Goal: Task Accomplishment & Management: Use online tool/utility

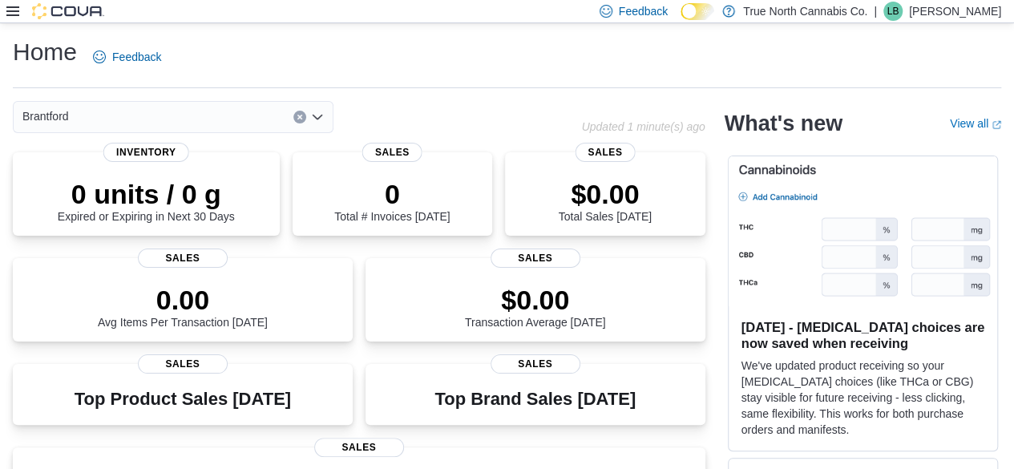
click at [13, 6] on icon at bounding box center [12, 11] width 13 height 13
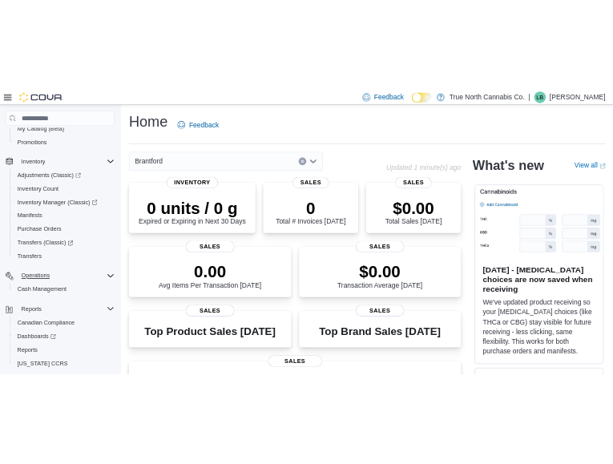
scroll to position [216, 0]
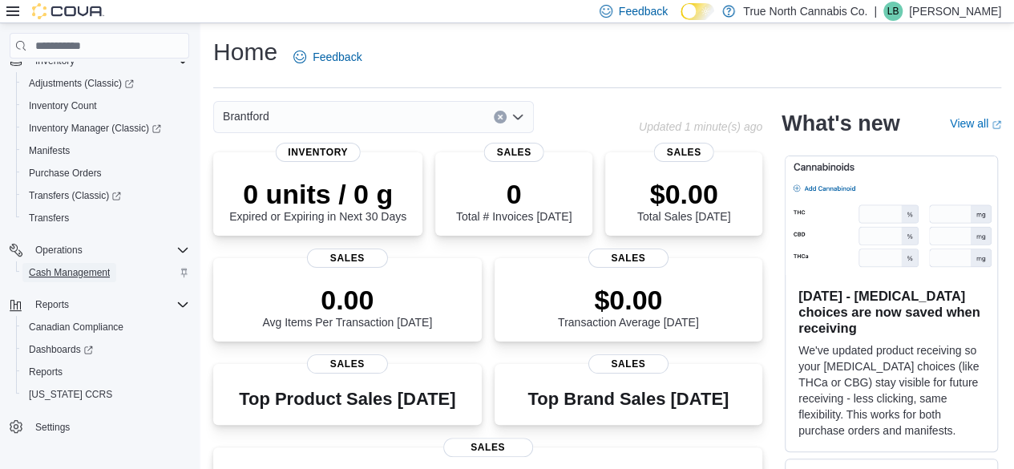
click at [50, 270] on span "Cash Management" at bounding box center [69, 272] width 81 height 13
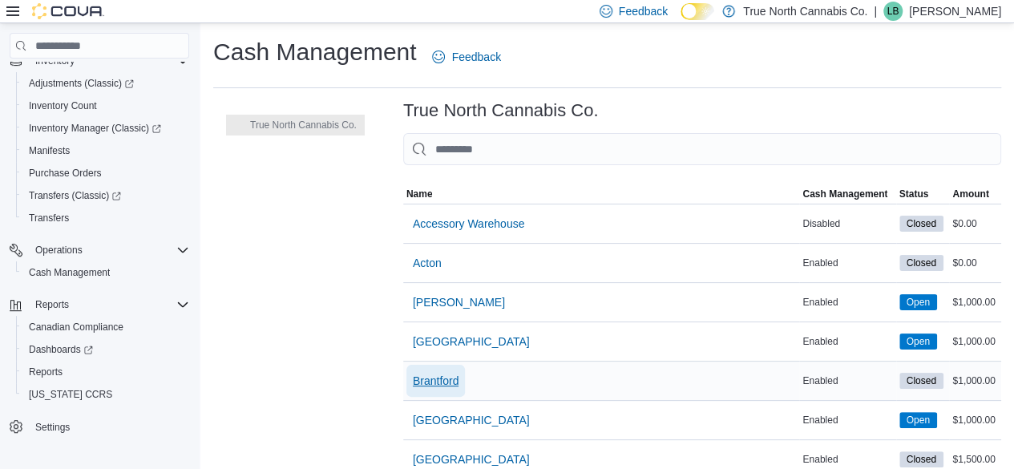
click at [435, 379] on span "Brantford" at bounding box center [436, 381] width 46 height 16
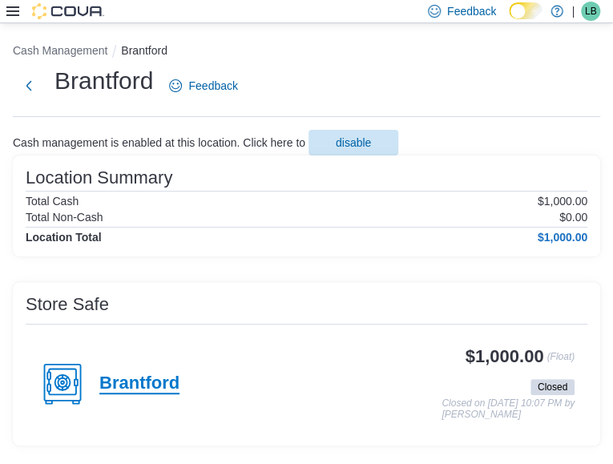
click at [180, 373] on h4 "Brantford" at bounding box center [139, 383] width 80 height 21
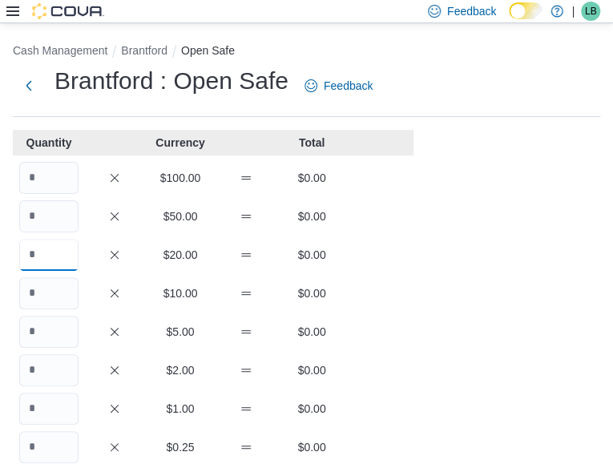
click at [55, 256] on input "Quantity" at bounding box center [48, 255] width 59 height 32
type input "*"
type input "**"
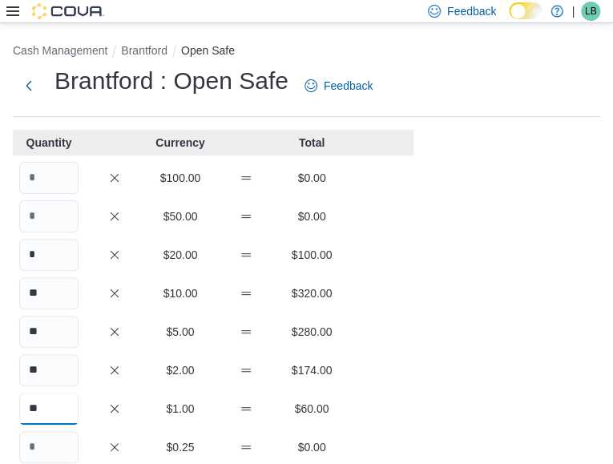
type input "**"
type input "***"
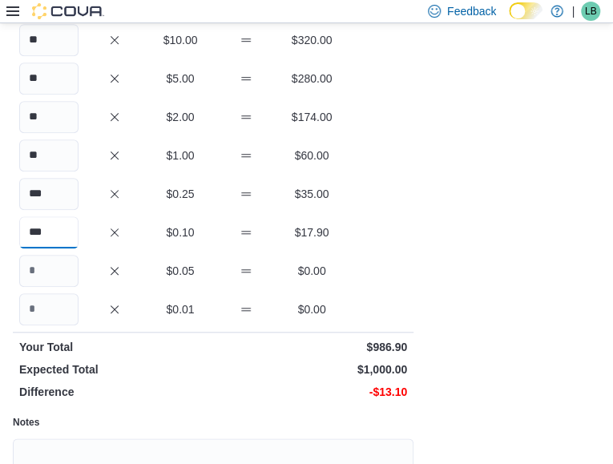
type input "***"
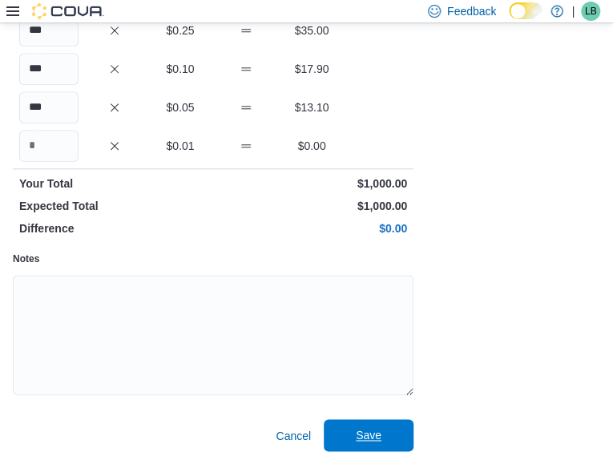
click at [373, 424] on span "Save" at bounding box center [368, 435] width 71 height 32
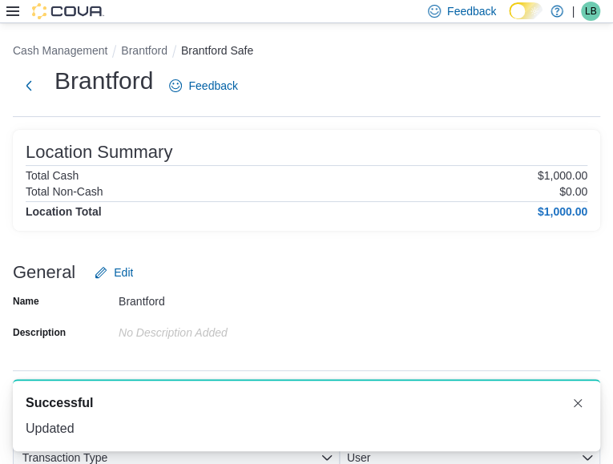
click at [146, 57] on li "Brantford" at bounding box center [151, 50] width 60 height 16
click at [147, 52] on button "Brantford" at bounding box center [144, 50] width 46 height 13
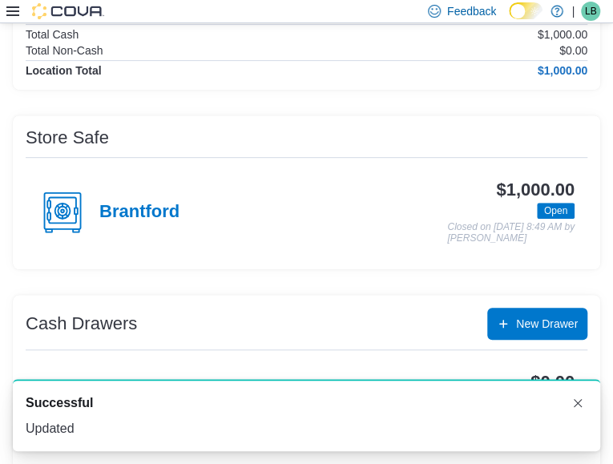
scroll to position [171, 0]
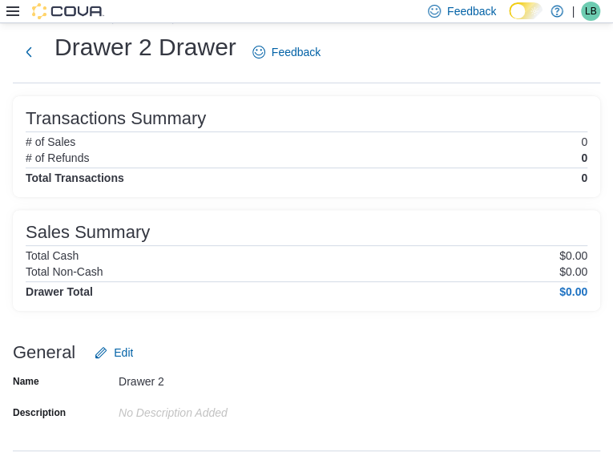
scroll to position [69, 0]
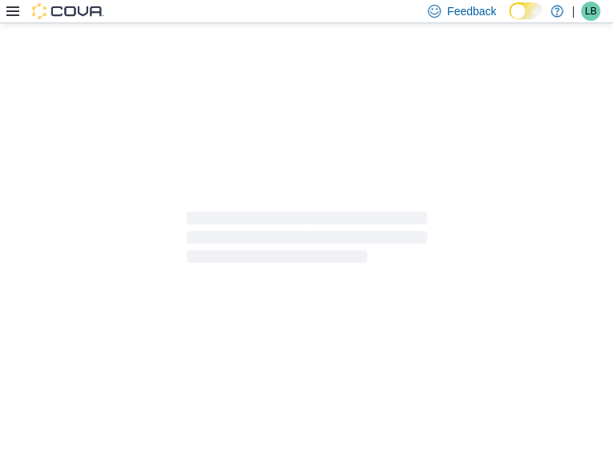
scroll to position [171, 0]
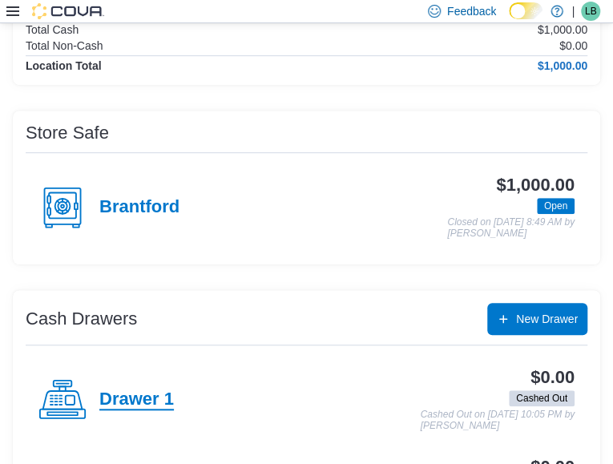
click at [174, 389] on h4 "Drawer 1" at bounding box center [136, 399] width 75 height 21
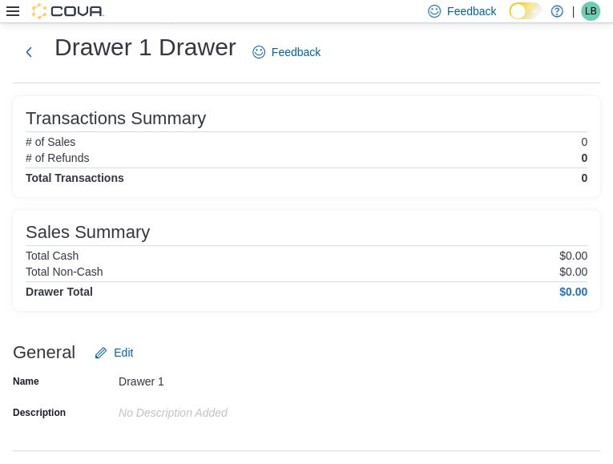
scroll to position [69, 0]
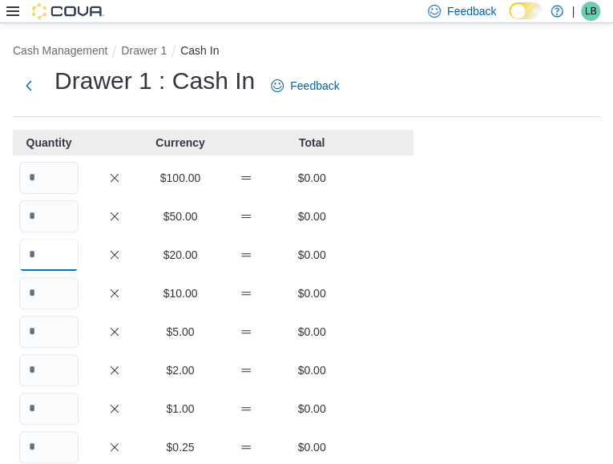
click at [41, 248] on input "Quantity" at bounding box center [48, 255] width 59 height 32
type input "*"
type input "**"
type input "*"
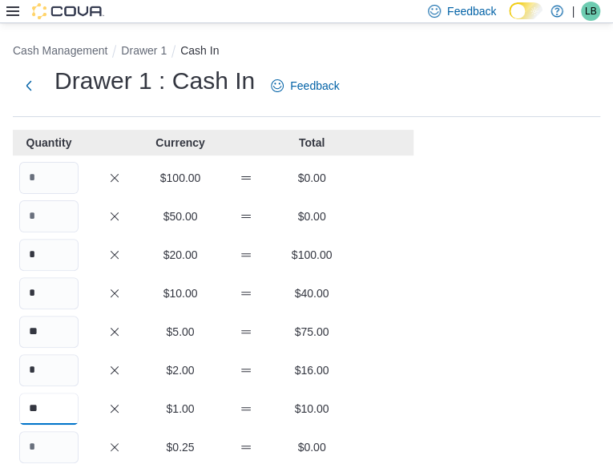
type input "**"
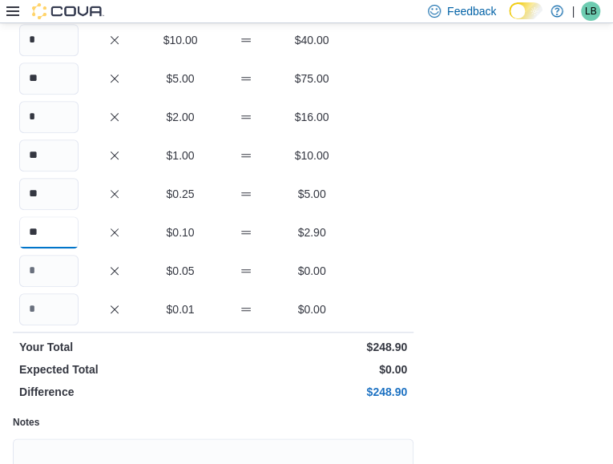
type input "**"
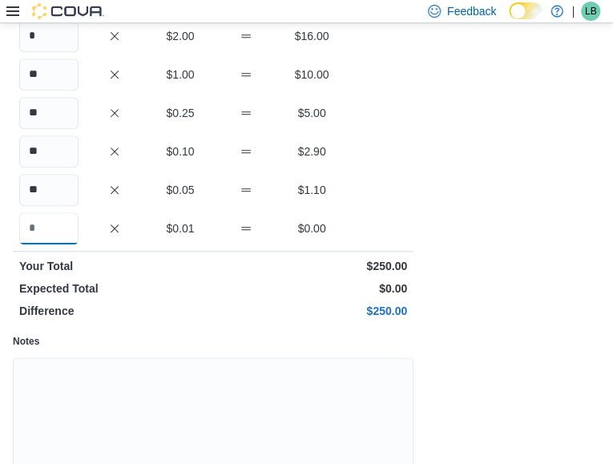
scroll to position [417, 0]
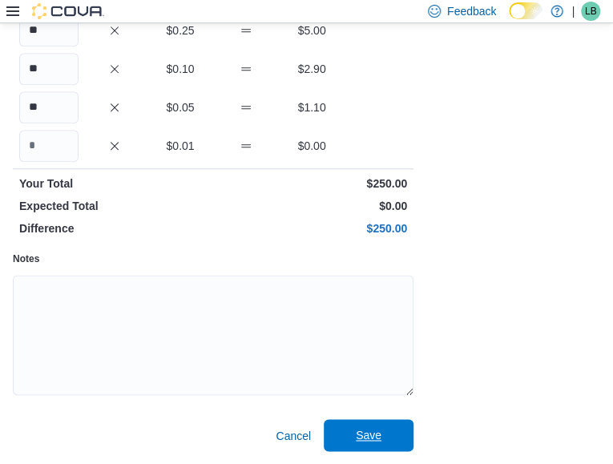
click at [361, 429] on span "Save" at bounding box center [369, 435] width 26 height 16
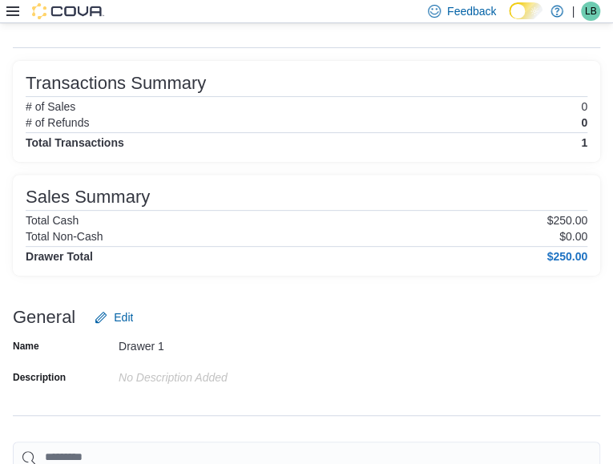
click at [16, 14] on icon at bounding box center [12, 11] width 13 height 13
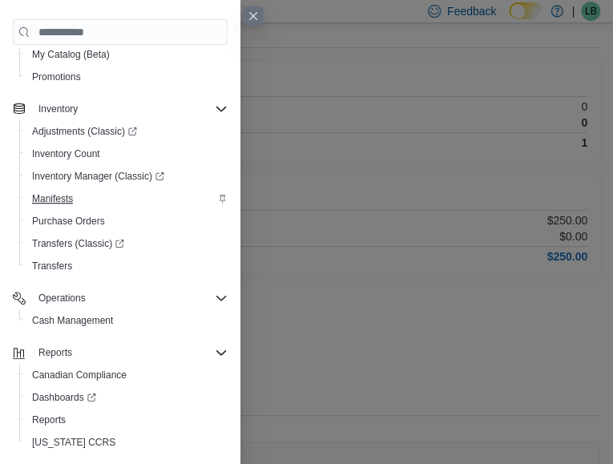
scroll to position [160, 0]
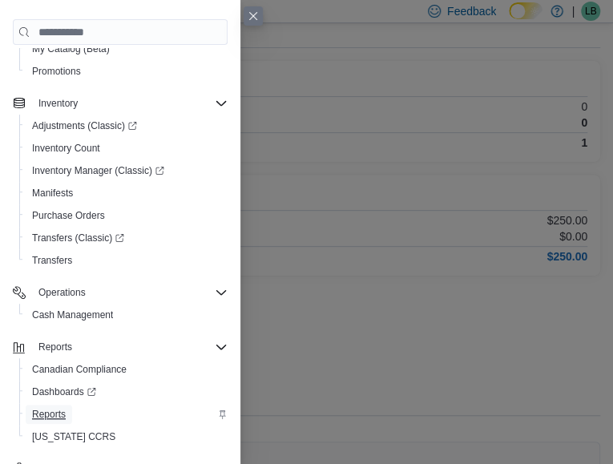
click at [59, 408] on span "Reports" at bounding box center [49, 414] width 34 height 13
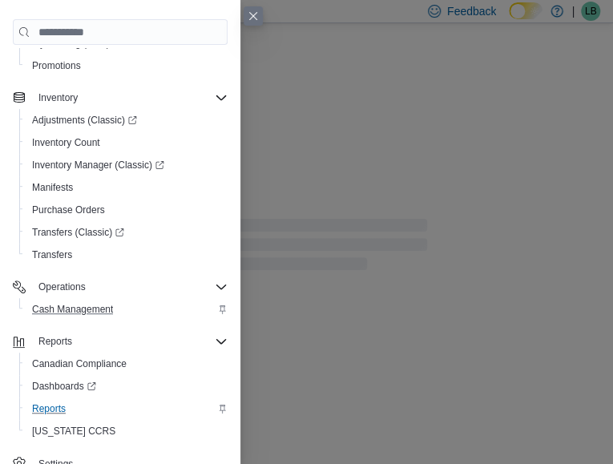
scroll to position [178, 0]
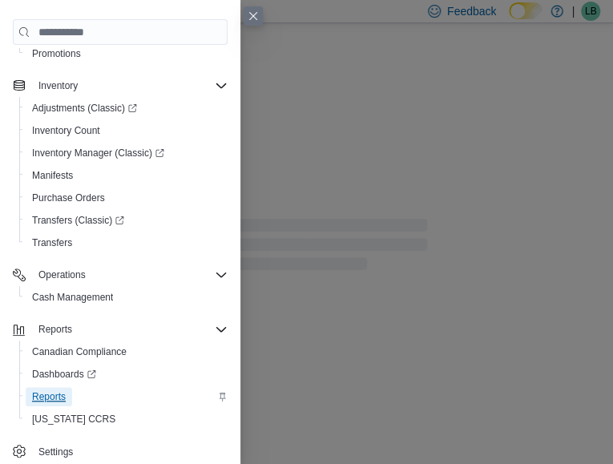
click at [67, 392] on link "Reports" at bounding box center [49, 396] width 46 height 19
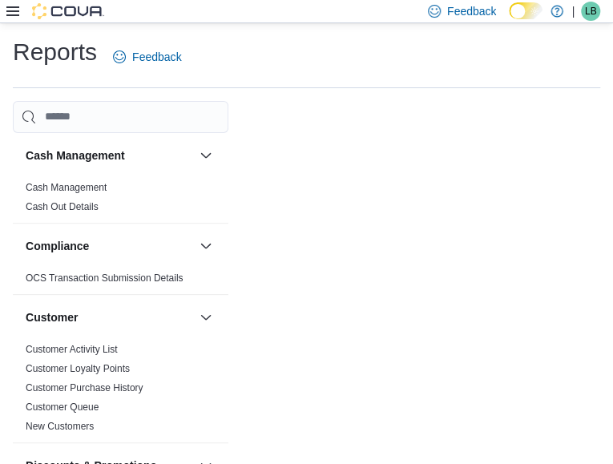
scroll to position [30, 0]
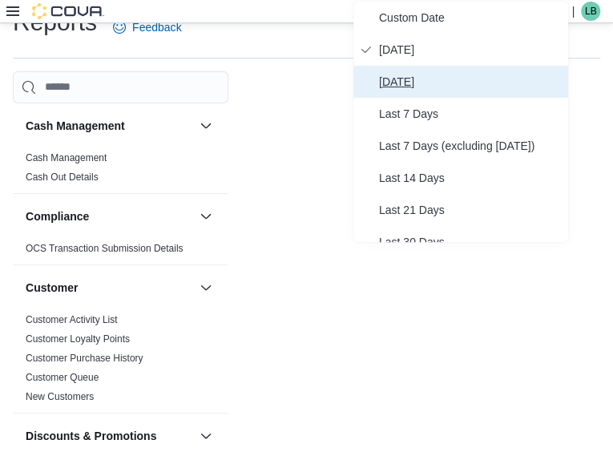
click at [401, 79] on span "[DATE]" at bounding box center [470, 81] width 183 height 19
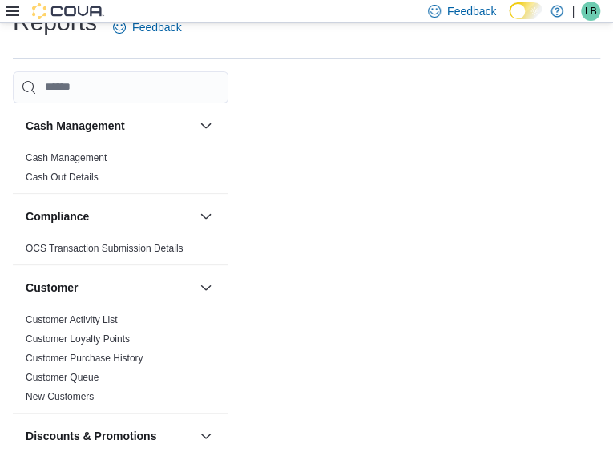
click at [9, 11] on icon at bounding box center [12, 11] width 13 height 10
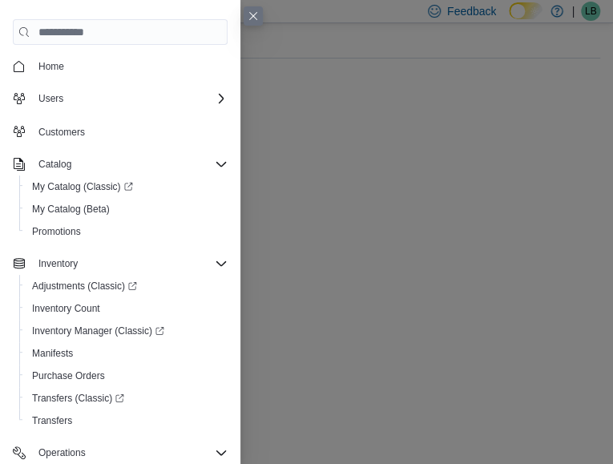
scroll to position [0, 0]
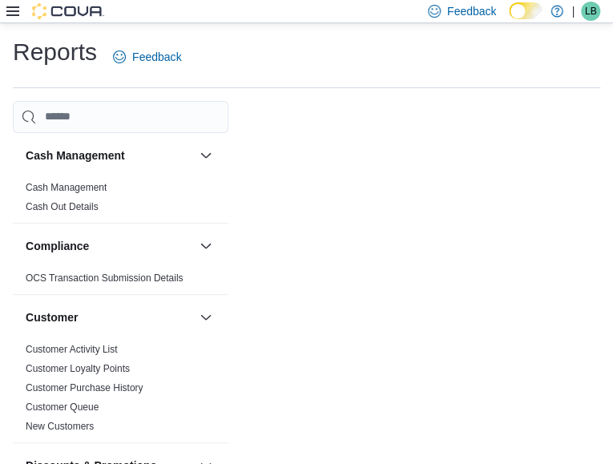
click at [13, 12] on icon at bounding box center [12, 11] width 13 height 13
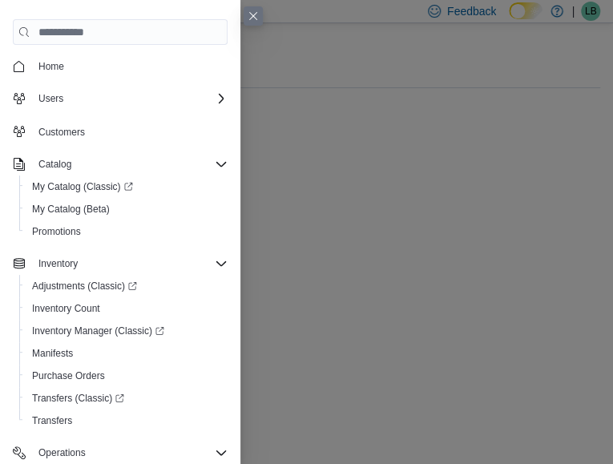
click at [13, 13] on div at bounding box center [120, 14] width 215 height 3
click at [263, 12] on button "Close this dialog" at bounding box center [253, 15] width 19 height 19
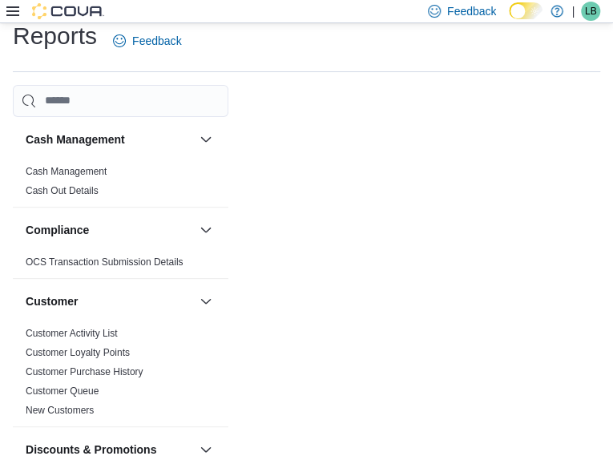
scroll to position [30, 0]
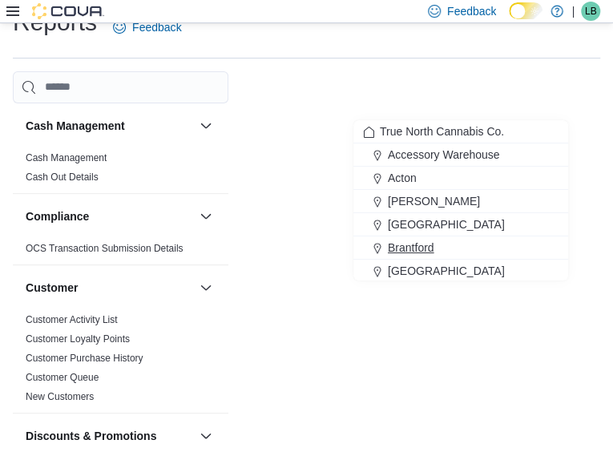
click at [428, 248] on span "Brantford" at bounding box center [411, 248] width 46 height 16
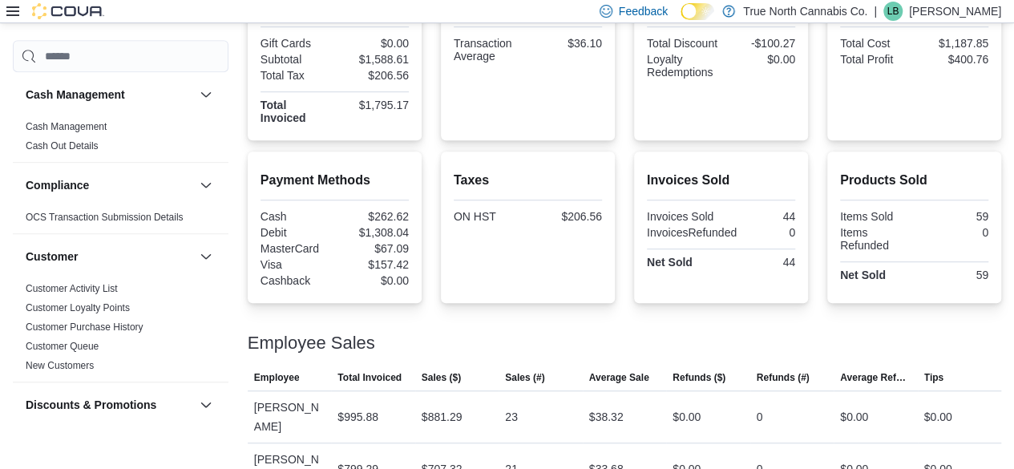
scroll to position [447, 0]
